Goal: Book appointment/travel/reservation

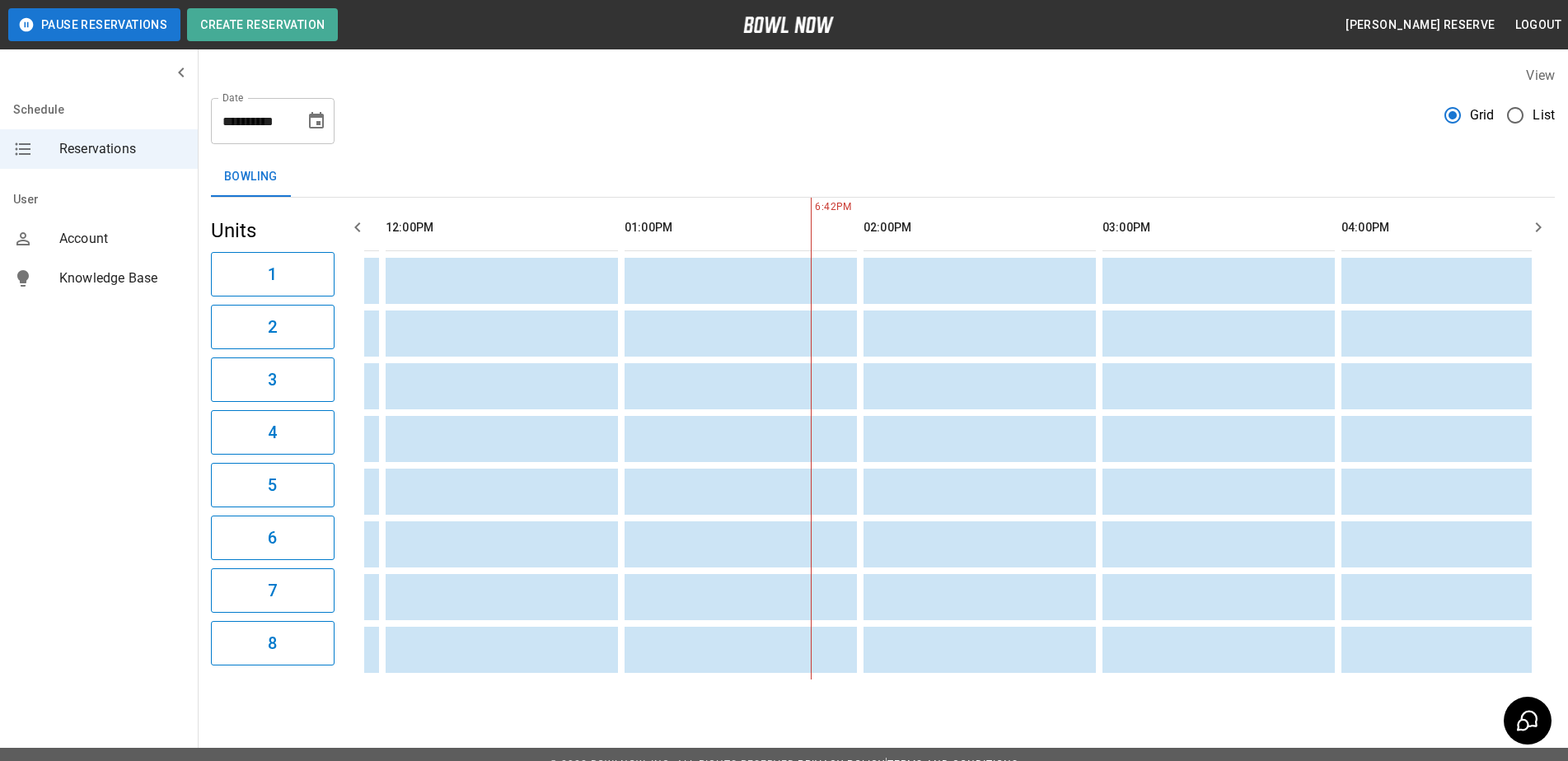
scroll to position [0, 224]
click at [1544, 223] on icon "button" at bounding box center [1538, 227] width 19 height 19
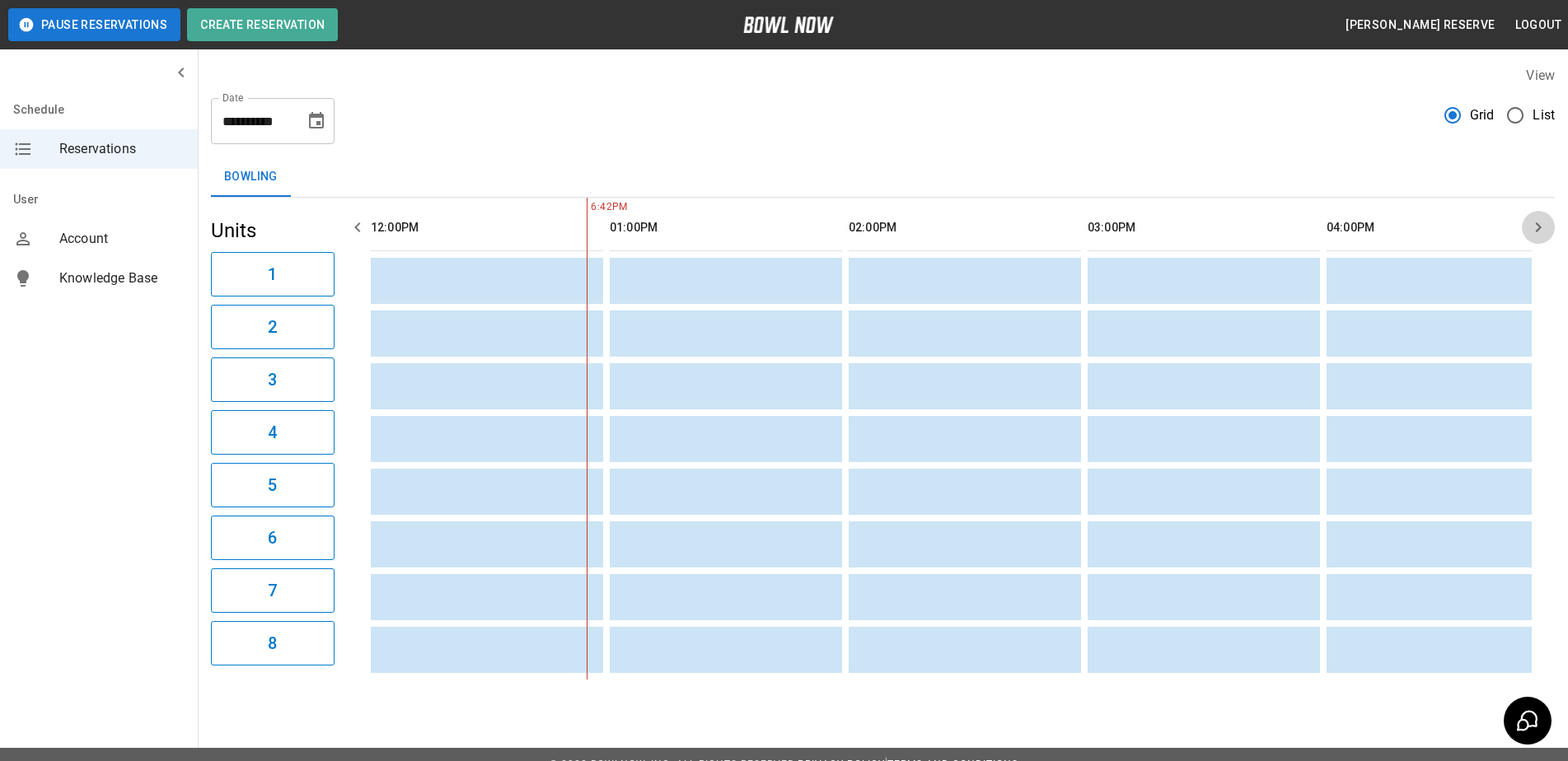
scroll to position [0, 239]
click at [1534, 228] on icon "button" at bounding box center [1538, 227] width 19 height 19
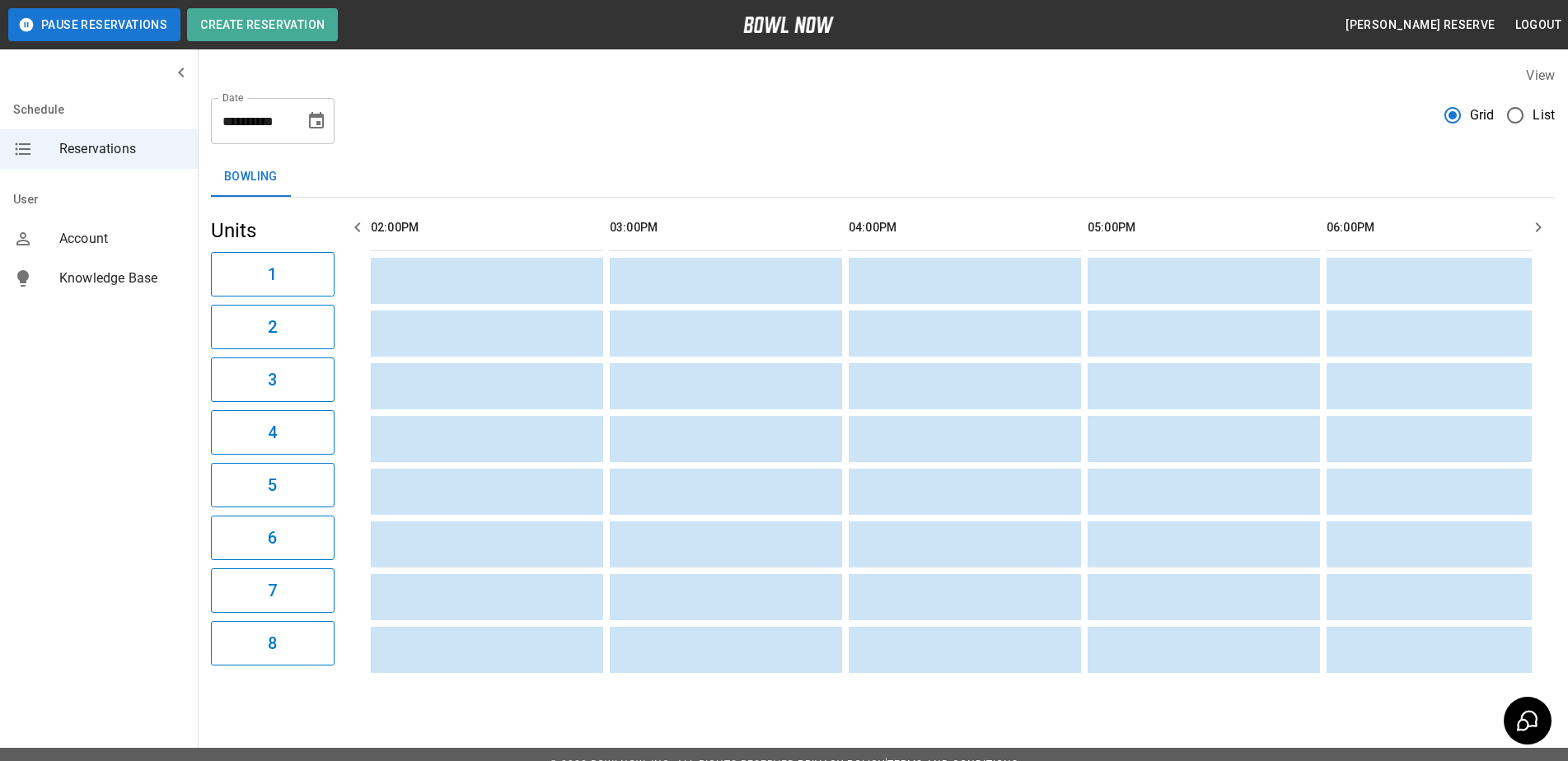
click at [1534, 228] on icon "button" at bounding box center [1538, 227] width 19 height 19
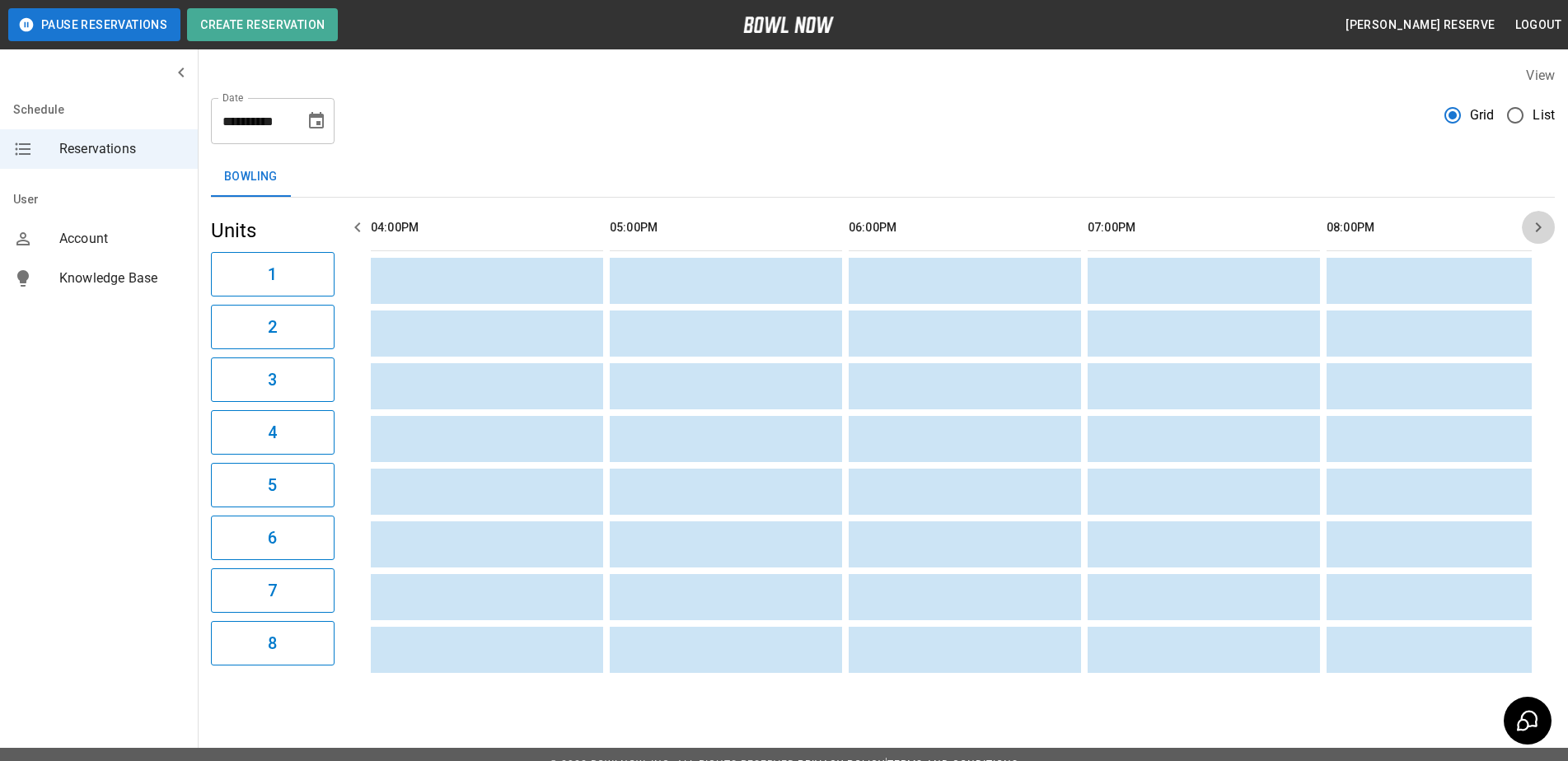
scroll to position [0, 1434]
click at [1534, 228] on icon "button" at bounding box center [1538, 227] width 19 height 19
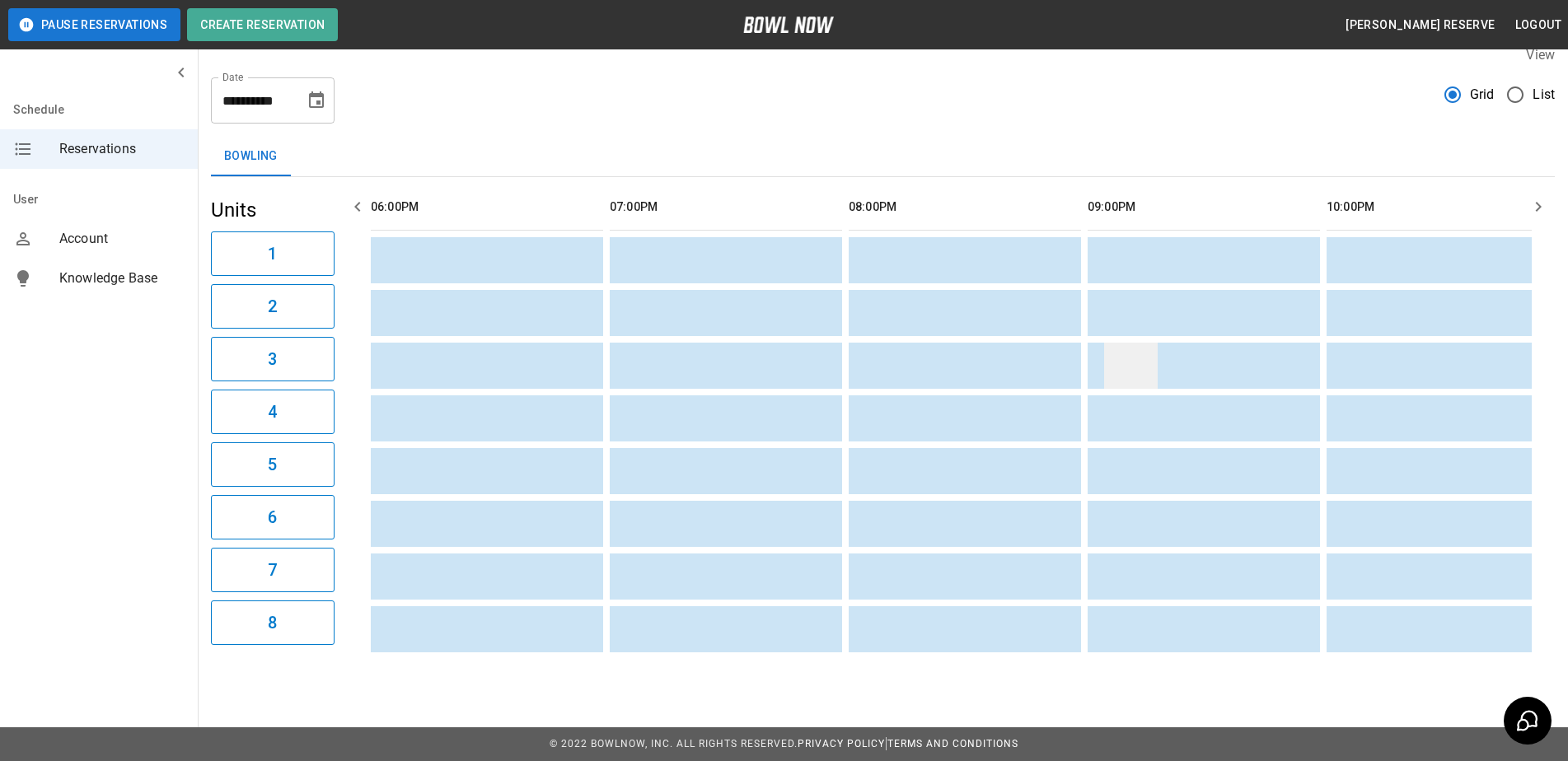
scroll to position [0, 0]
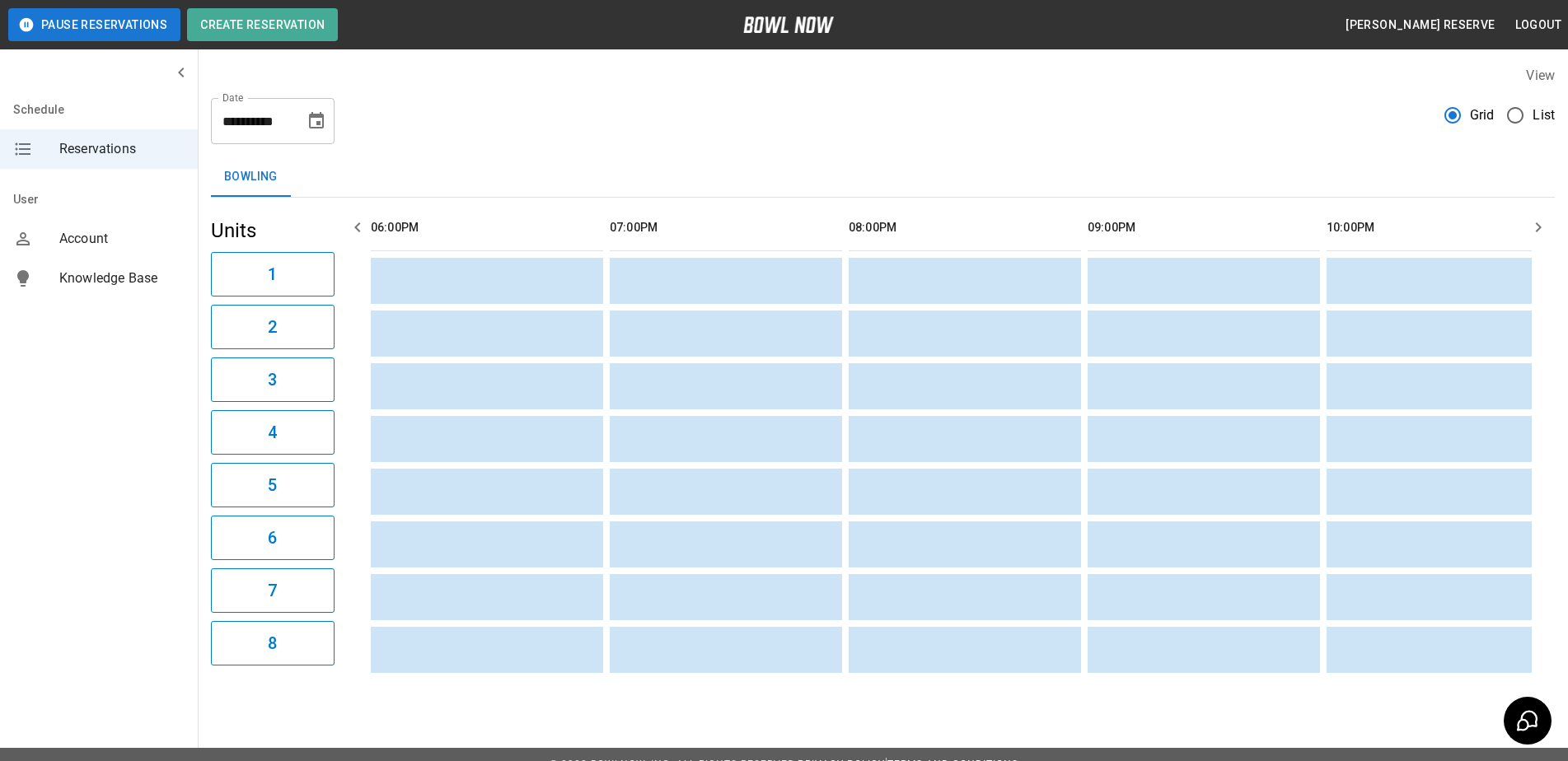
click at [1527, 228] on button "button" at bounding box center [1538, 227] width 33 height 33
click at [1527, 226] on button "button" at bounding box center [1538, 227] width 33 height 33
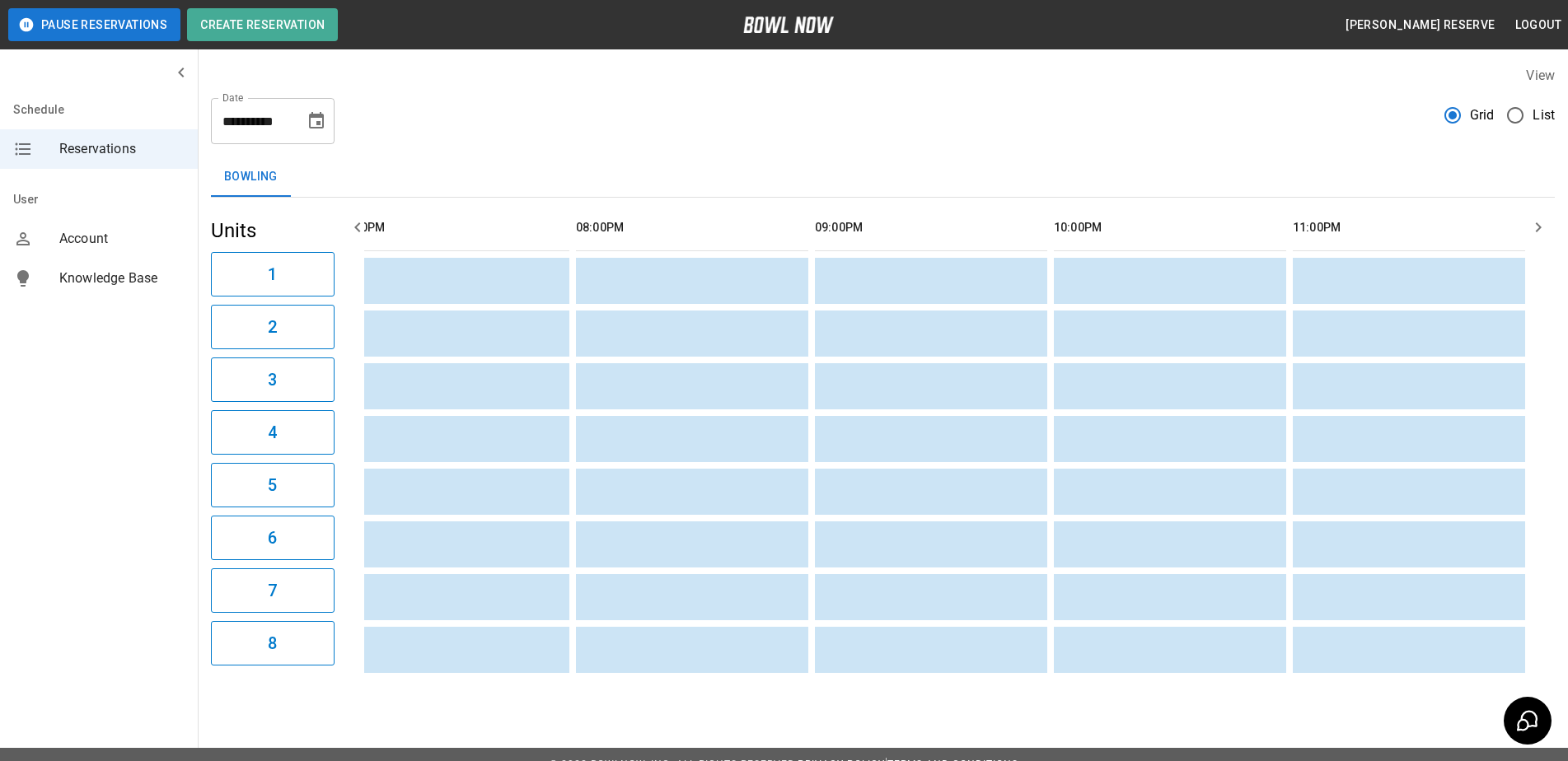
click at [357, 233] on icon "button" at bounding box center [357, 227] width 19 height 19
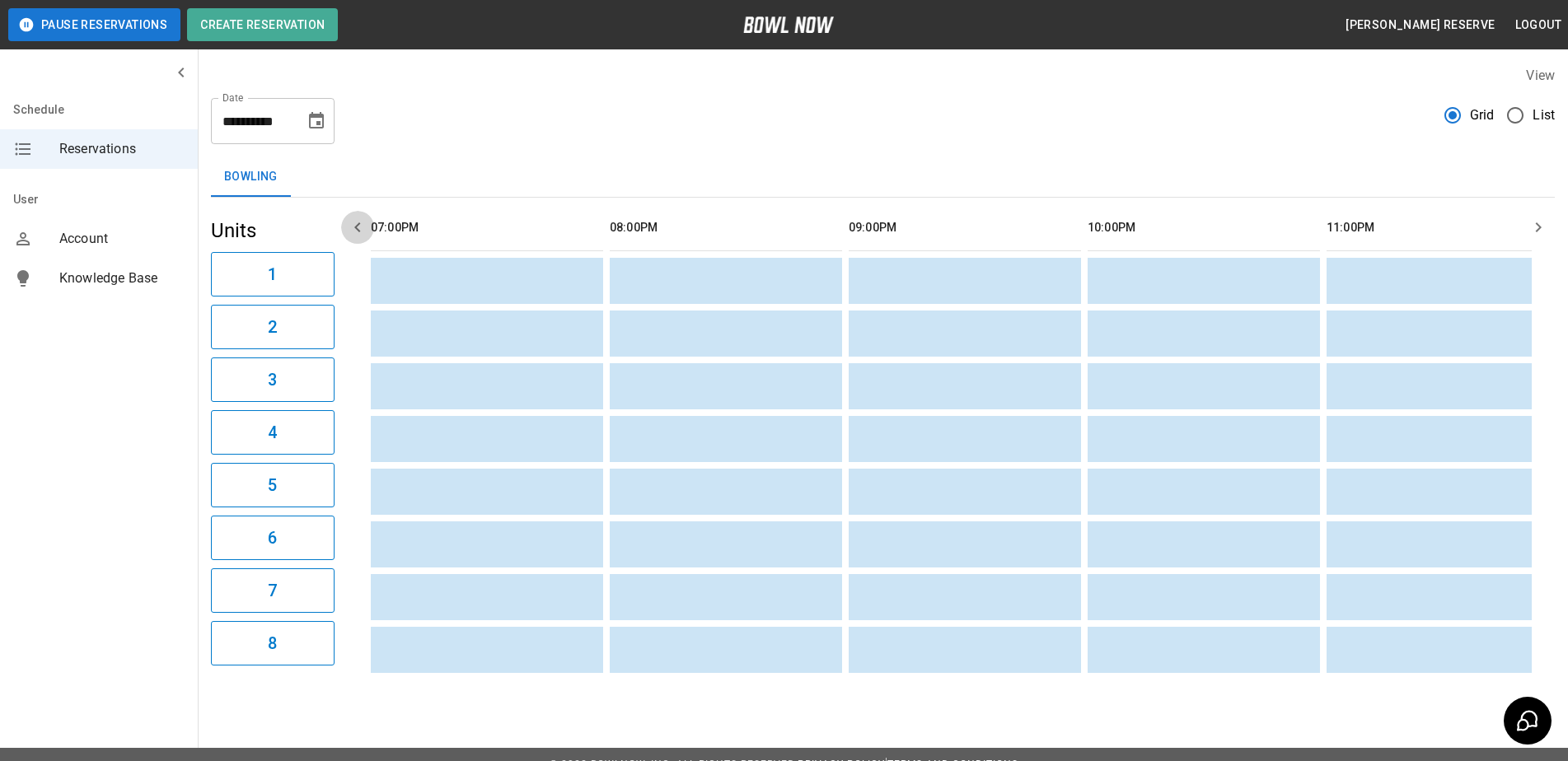
click at [368, 229] on button "button" at bounding box center [357, 227] width 33 height 33
